Goal: Information Seeking & Learning: Learn about a topic

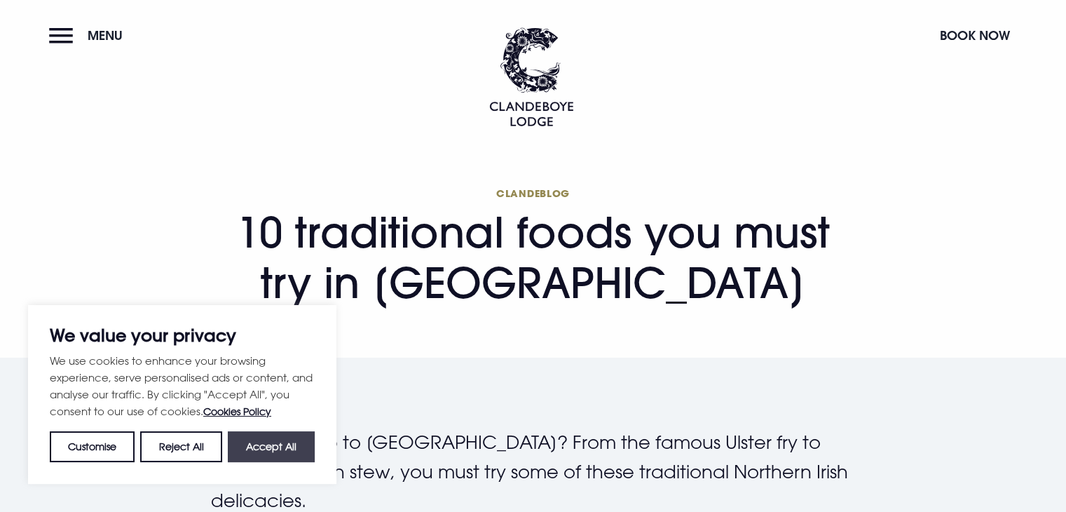
click at [261, 445] on button "Accept All" at bounding box center [271, 446] width 87 height 31
checkbox input "true"
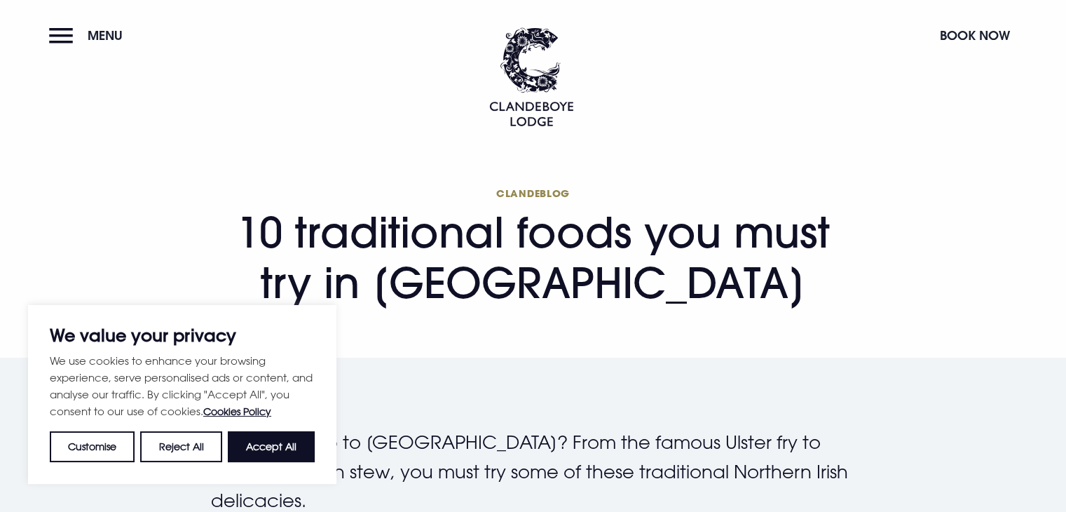
checkbox input "true"
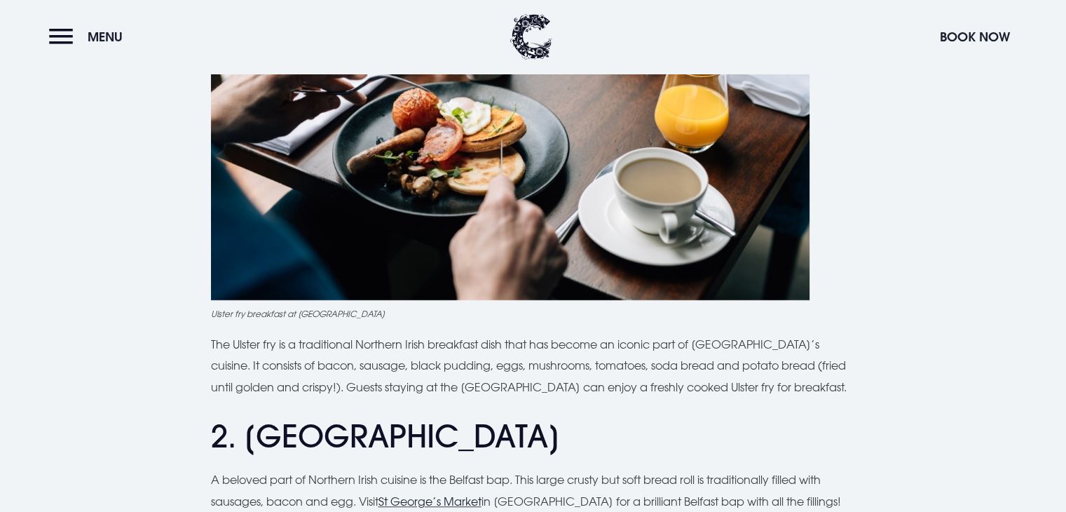
scroll to position [841, 0]
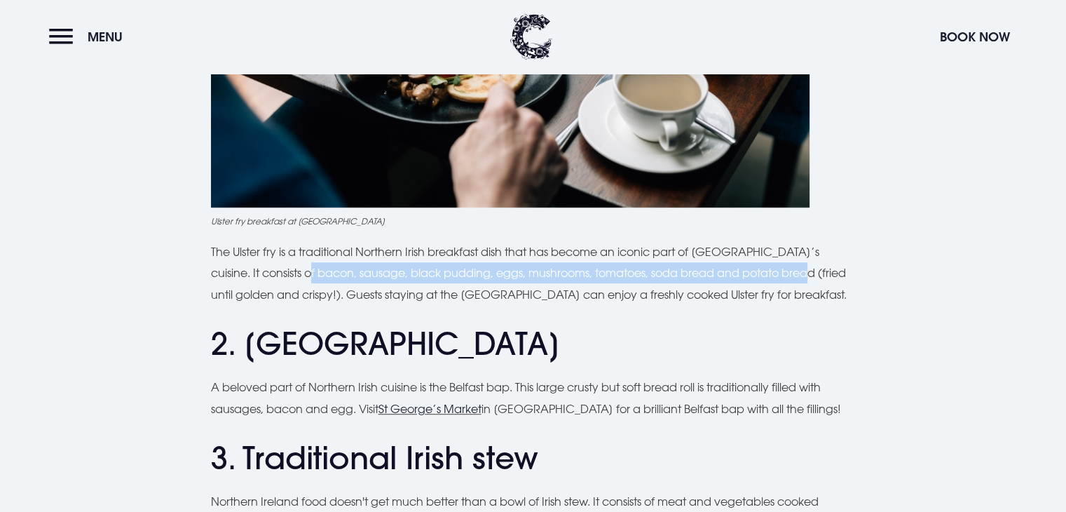
drag, startPoint x: 266, startPoint y: 272, endPoint x: 776, endPoint y: 264, distance: 509.7
click at [776, 264] on p "The Ulster fry is a traditional Northern Irish breakfast dish that has become a…" at bounding box center [533, 273] width 645 height 64
copy p "bacon, sausage, black pudding, eggs, mushrooms, tomatoes, soda bread and potato…"
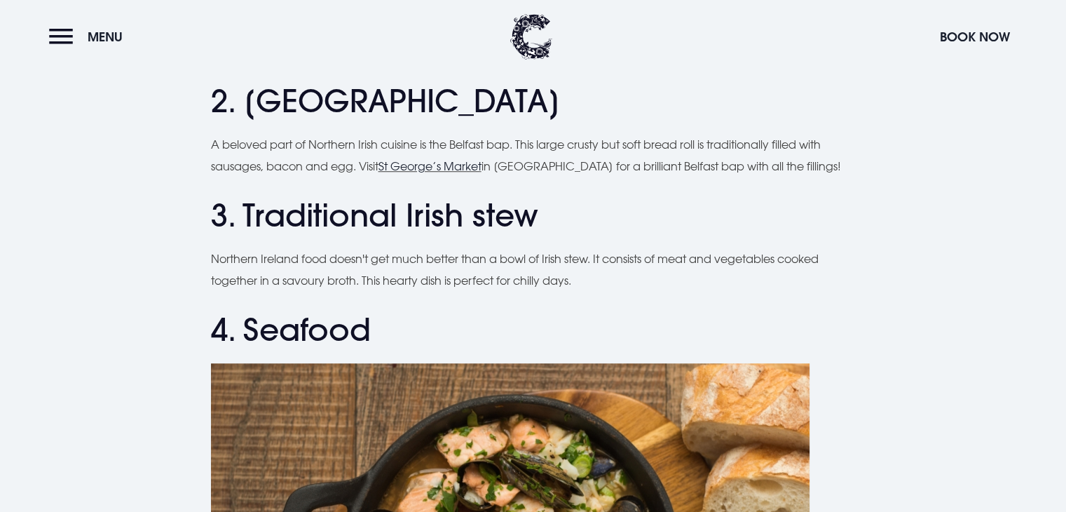
scroll to position [1051, 0]
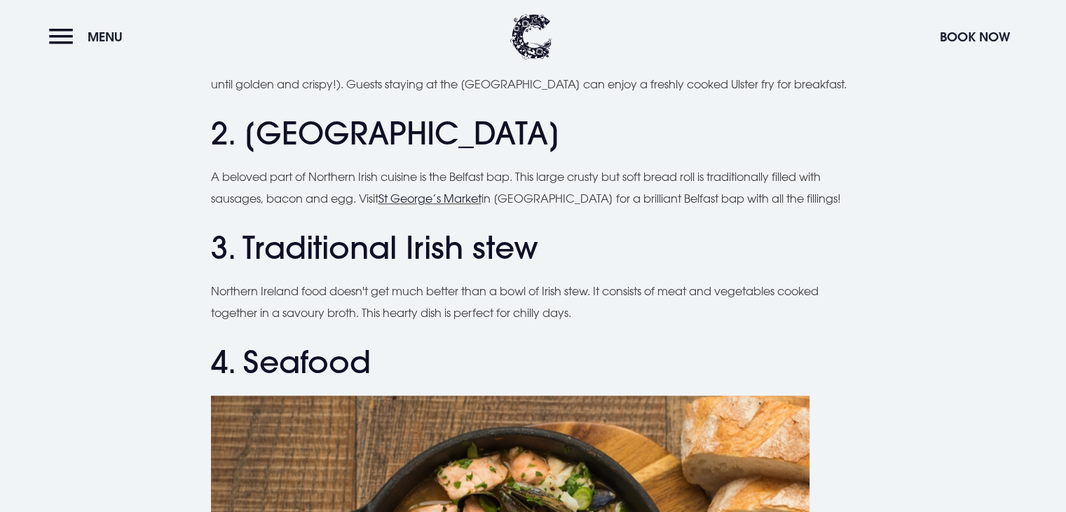
click at [558, 175] on p "A beloved part of Northern Irish cuisine is the Belfast bap. This large crusty …" at bounding box center [533, 187] width 645 height 43
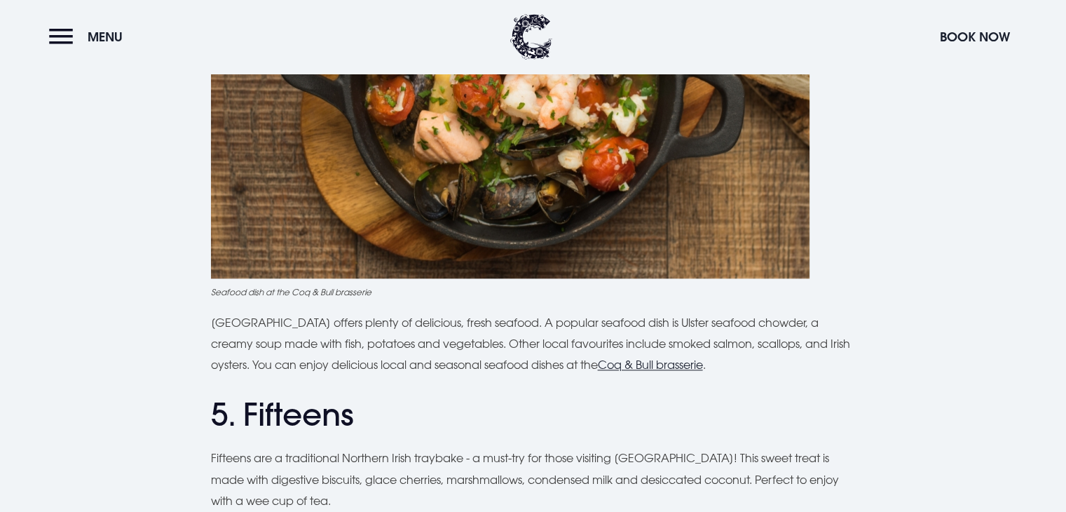
scroll to position [1682, 0]
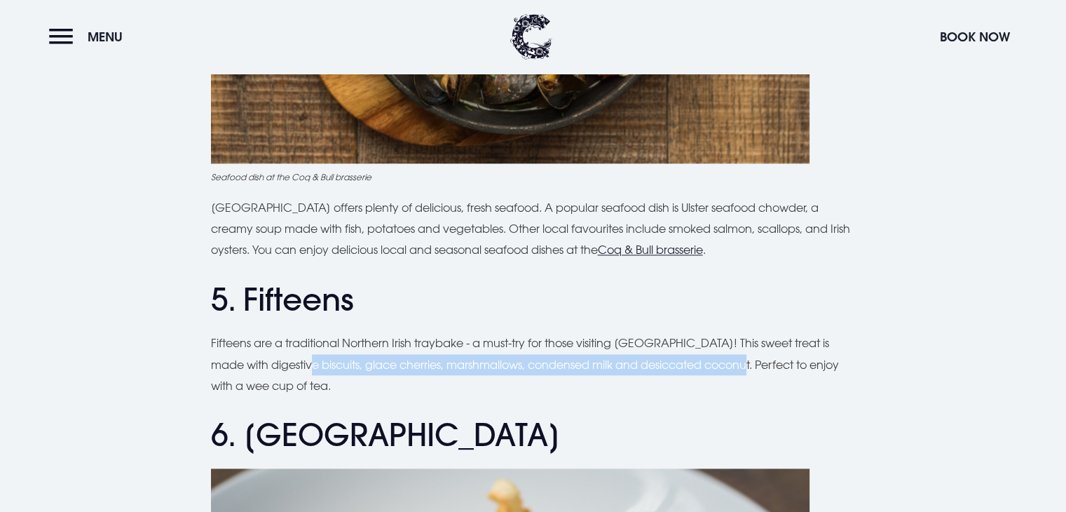
drag, startPoint x: 285, startPoint y: 365, endPoint x: 724, endPoint y: 368, distance: 438.8
click at [724, 368] on p "Fifteens are a traditional Northern Irish traybake - a must-try for those visit…" at bounding box center [533, 364] width 645 height 64
copy p "biscuits, glace cherries, marshmallows, condensed milk and desiccated coconut"
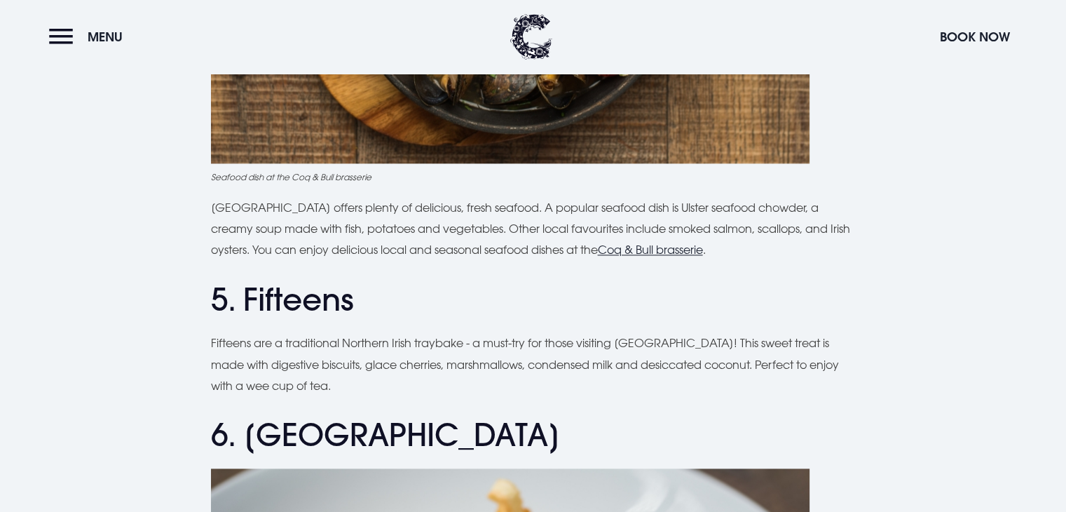
drag, startPoint x: 618, startPoint y: 429, endPoint x: 402, endPoint y: 175, distance: 333.2
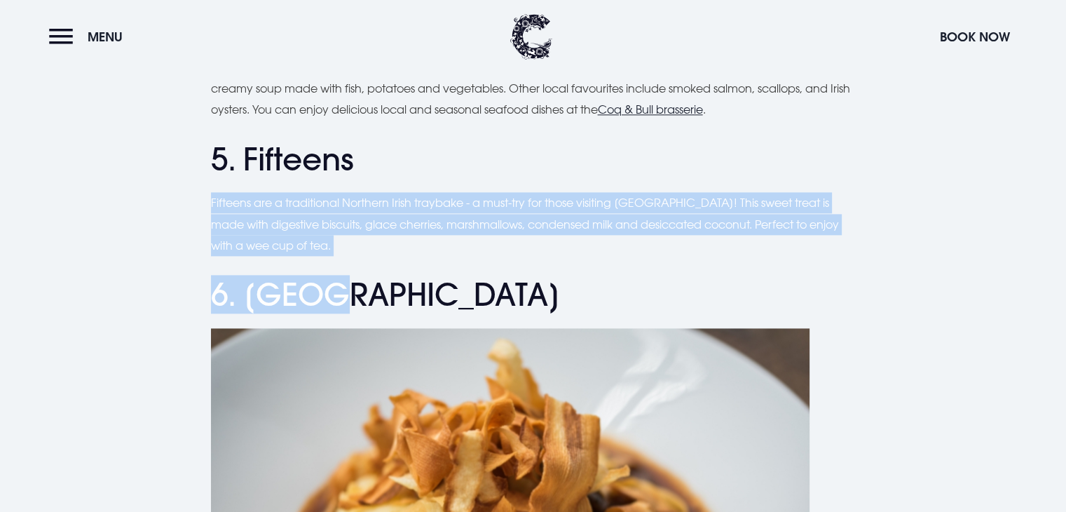
click at [530, 245] on p "Fifteens are a traditional Northern Irish traybake - a must-try for those visit…" at bounding box center [533, 224] width 645 height 64
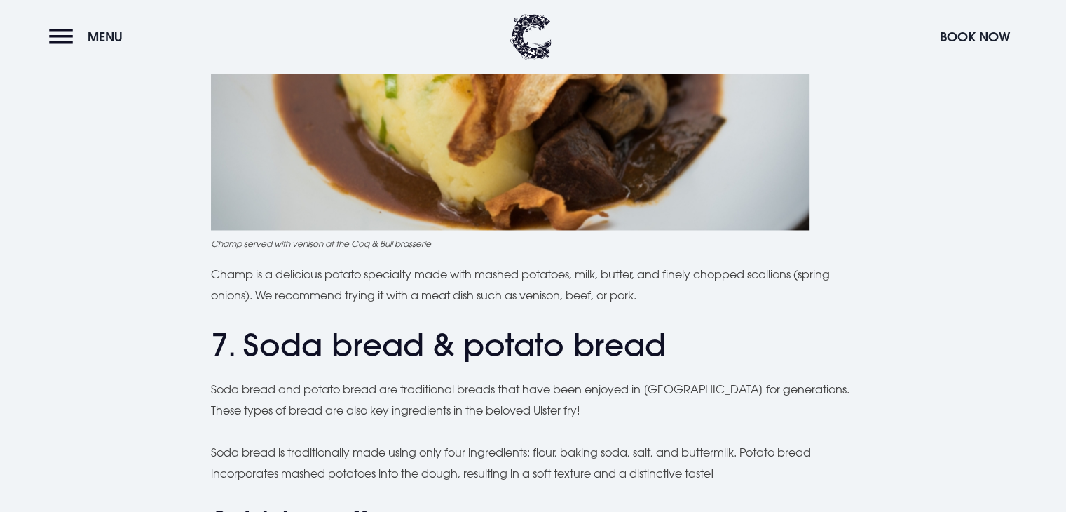
scroll to position [2383, 0]
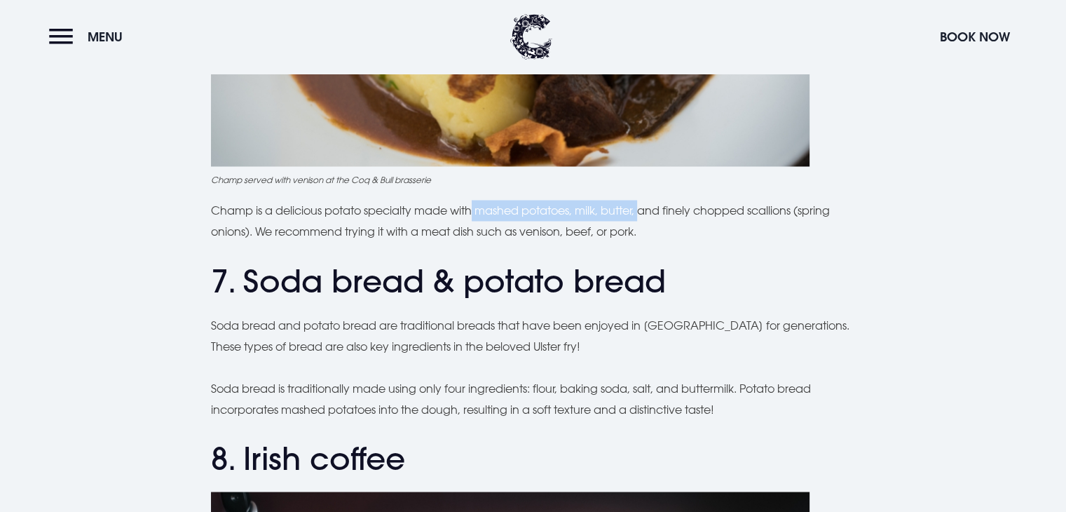
drag, startPoint x: 477, startPoint y: 210, endPoint x: 647, endPoint y: 217, distance: 169.8
click at [647, 217] on p "Champ is a delicious potato specialty made with mashed potatoes, milk, butter, …" at bounding box center [533, 221] width 645 height 43
copy p "mashed potatoes, milk, butter,"
click at [501, 182] on figcaption "Champ served with venison at the Coq & Bull brasserie" at bounding box center [533, 179] width 645 height 13
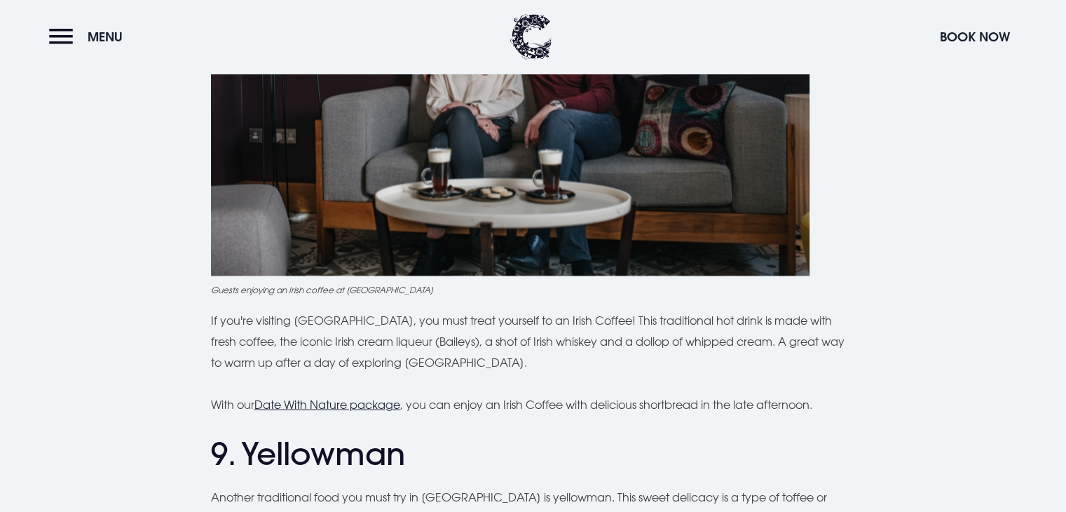
scroll to position [3014, 0]
